Goal: Book appointment/travel/reservation

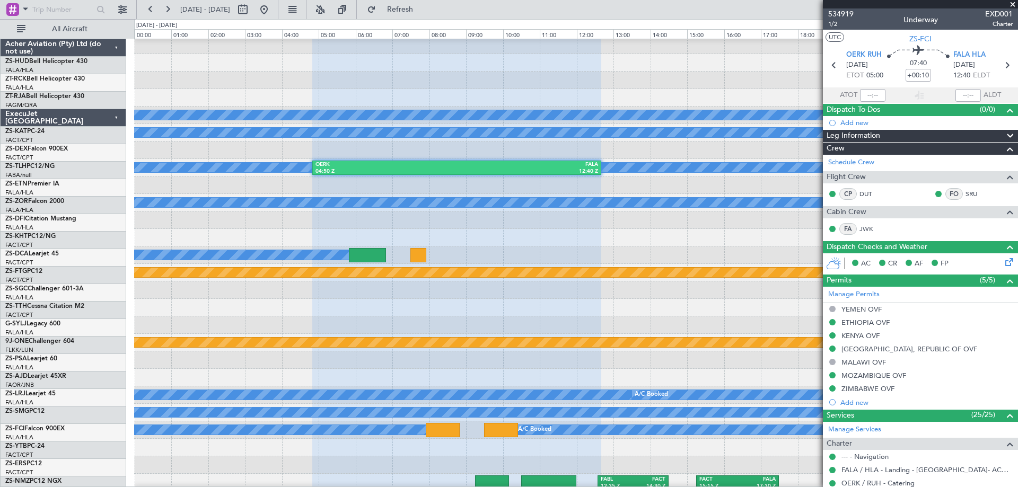
scroll to position [265, 0]
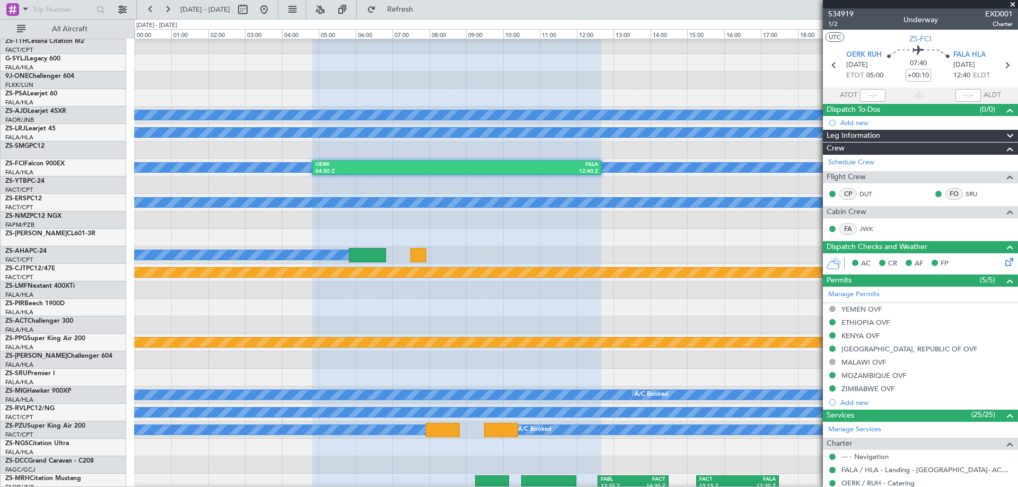
click at [1015, 3] on span at bounding box center [1013, 5] width 11 height 10
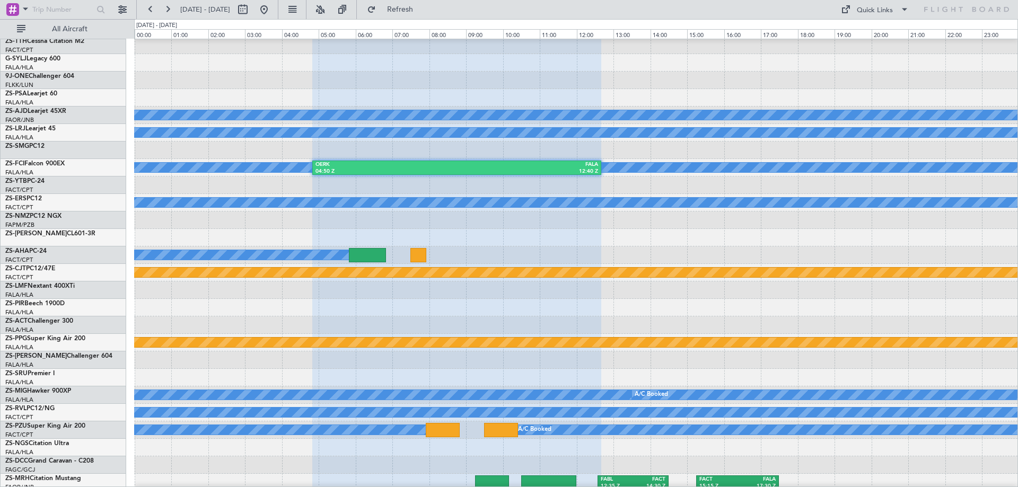
type input "0"
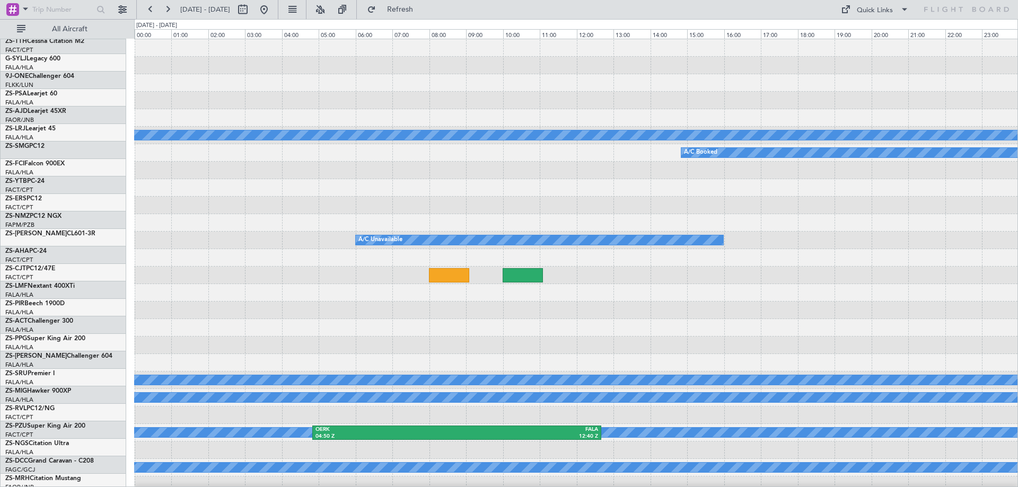
scroll to position [0, 0]
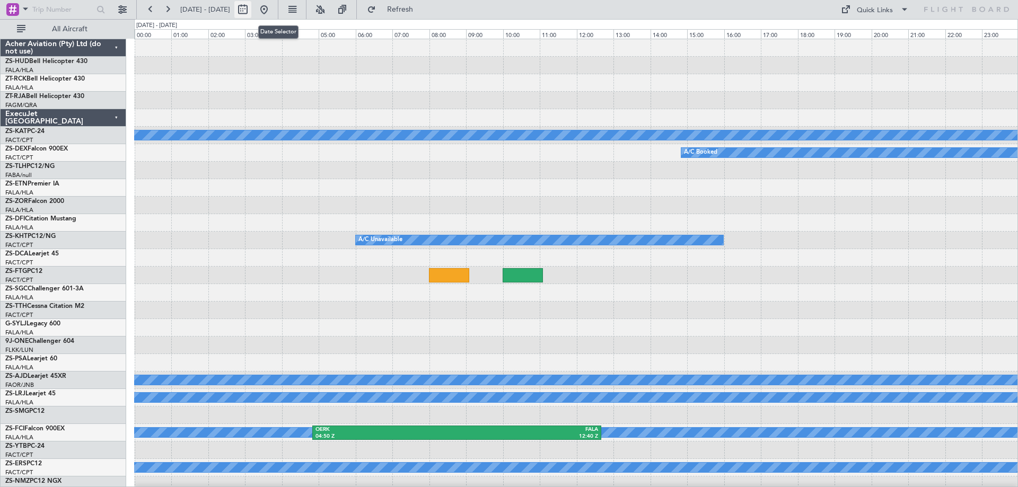
click at [251, 14] on button at bounding box center [242, 9] width 17 height 17
select select "8"
select select "2025"
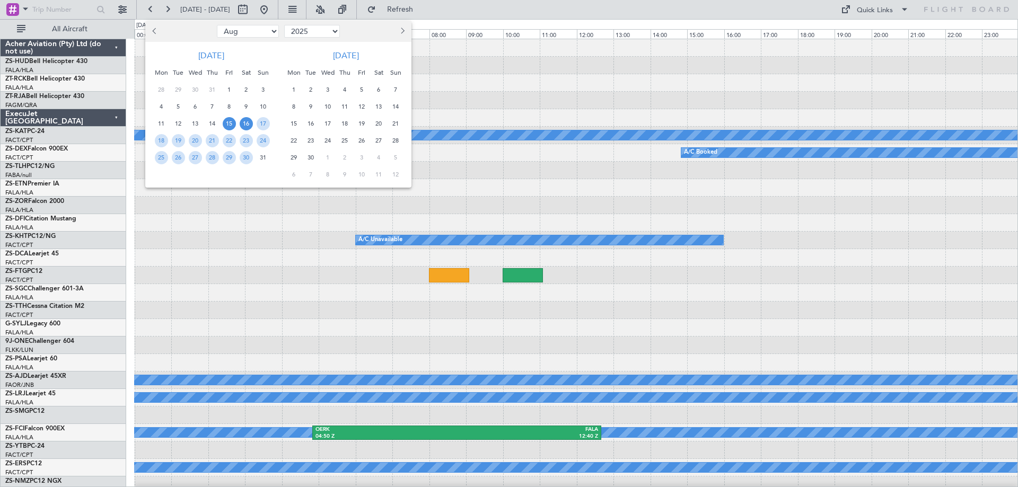
click at [230, 123] on span "15" at bounding box center [229, 123] width 13 height 13
click at [160, 143] on span "18" at bounding box center [161, 140] width 13 height 13
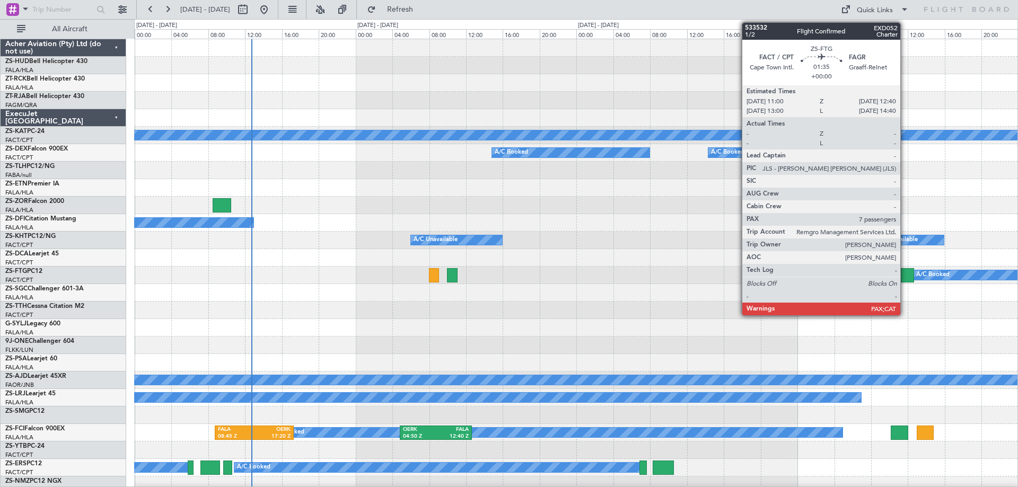
click at [905, 274] on div at bounding box center [906, 275] width 15 height 14
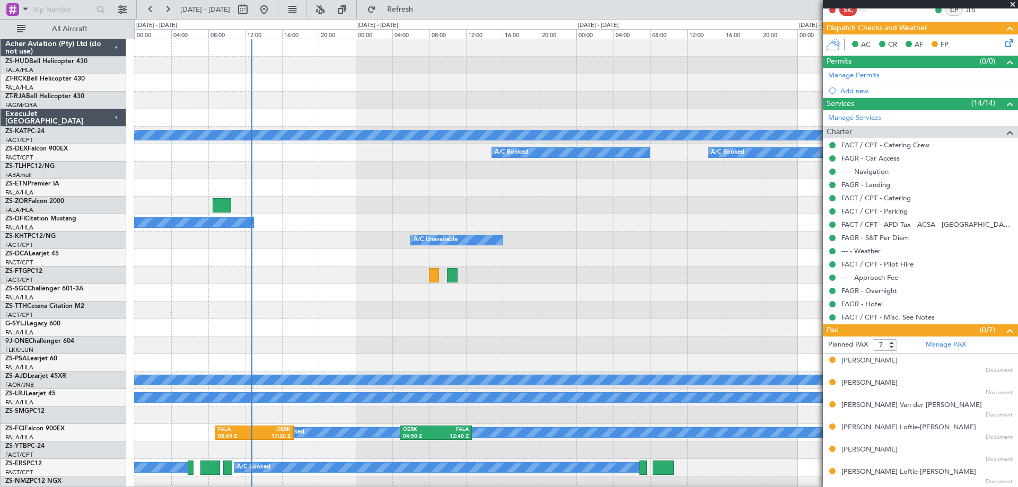
scroll to position [206, 0]
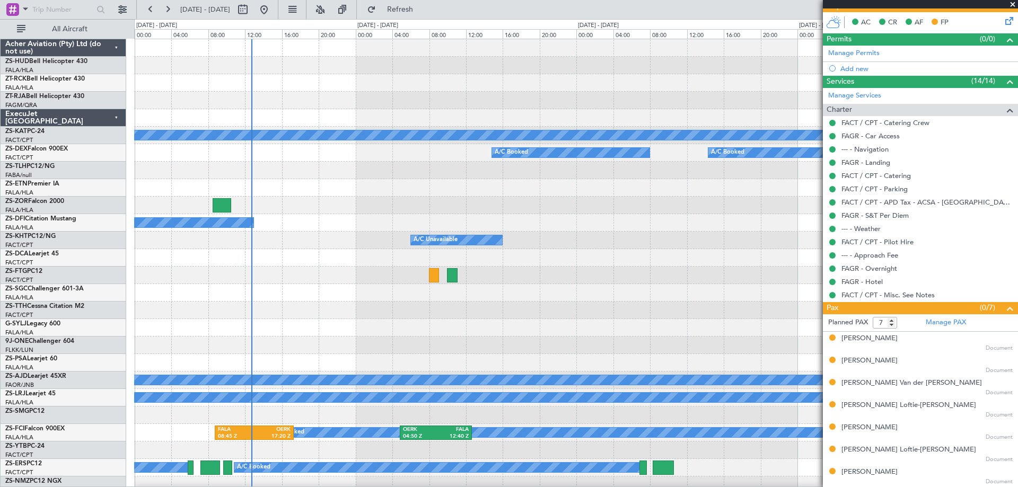
click at [659, 254] on div at bounding box center [576, 258] width 884 height 18
click at [1012, 4] on span at bounding box center [1013, 5] width 11 height 10
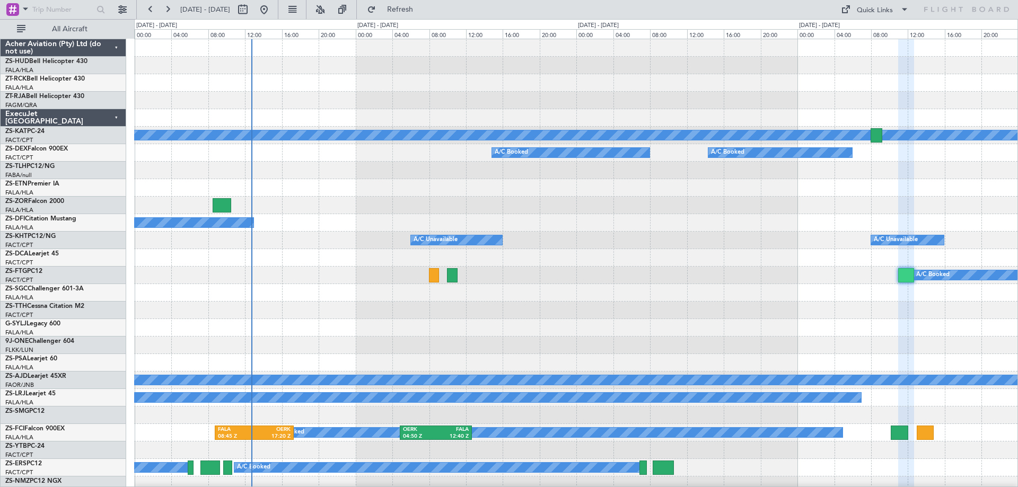
type input "0"
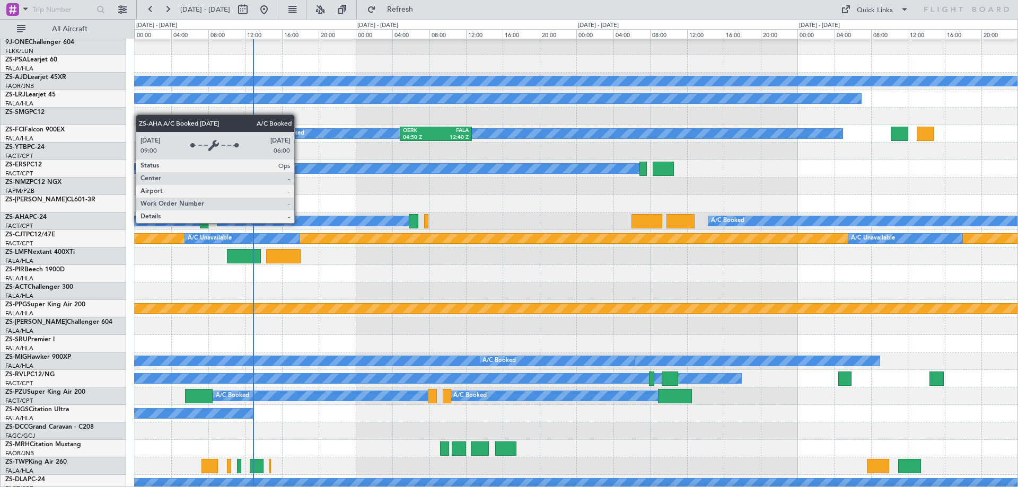
scroll to position [0, 0]
